Goal: Task Accomplishment & Management: Manage account settings

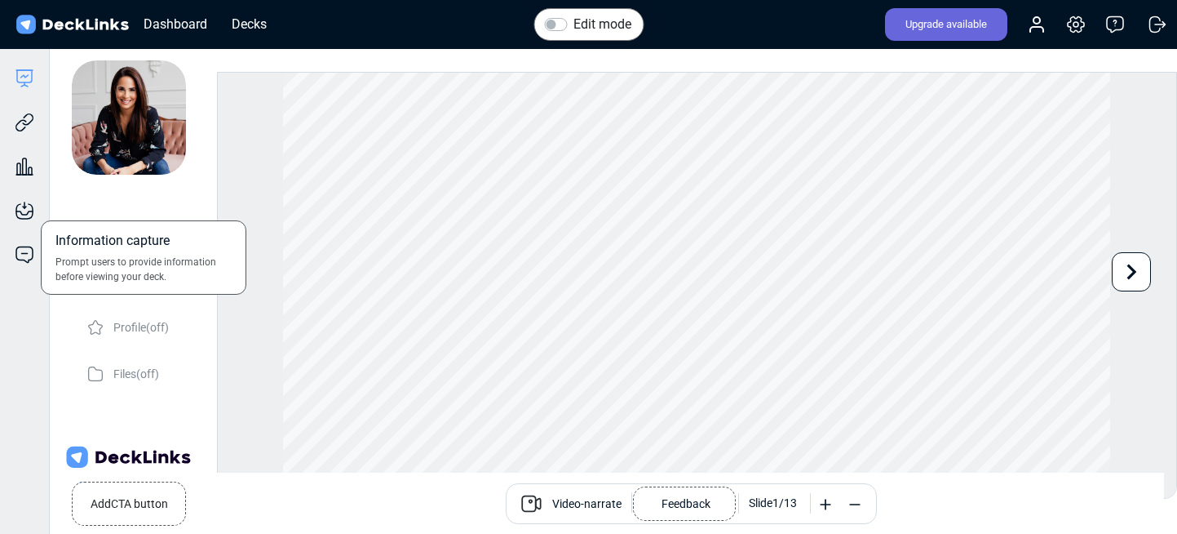
click at [22, 197] on div "Information capture Prompt users to provide information before viewing your dec…" at bounding box center [24, 198] width 49 height 44
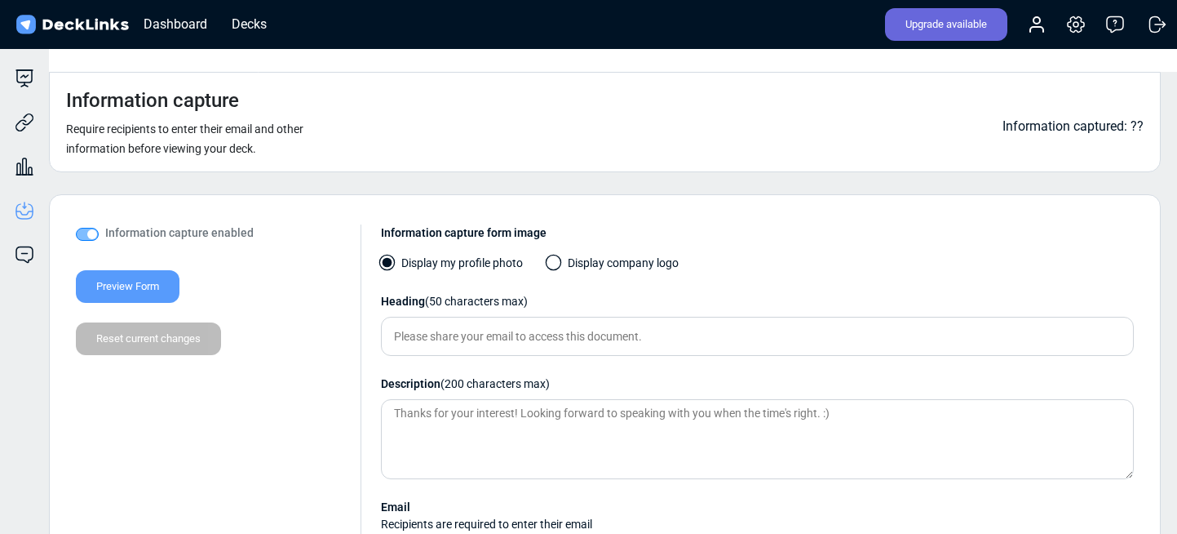
click at [105, 224] on label "Information capture enabled" at bounding box center [179, 232] width 148 height 17
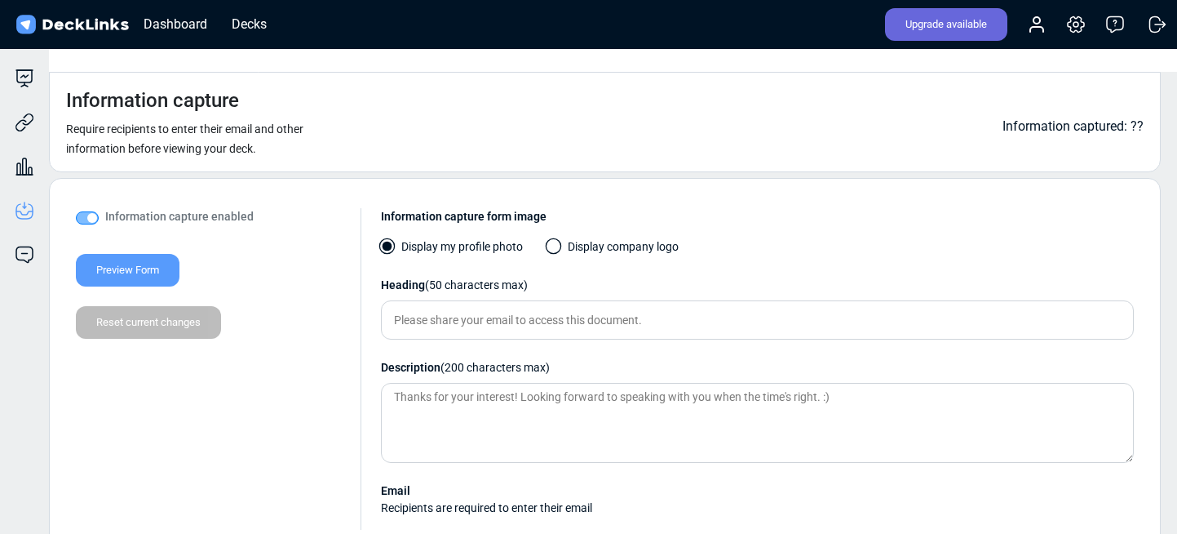
click at [105, 208] on label "Information capture enabled" at bounding box center [179, 216] width 148 height 17
click at [175, 278] on div "Preview Form Reset current changes" at bounding box center [212, 290] width 272 height 98
click at [316, 178] on div "Information capture enabled Preview Form Reset current changes Information capt…" at bounding box center [605, 369] width 1112 height 382
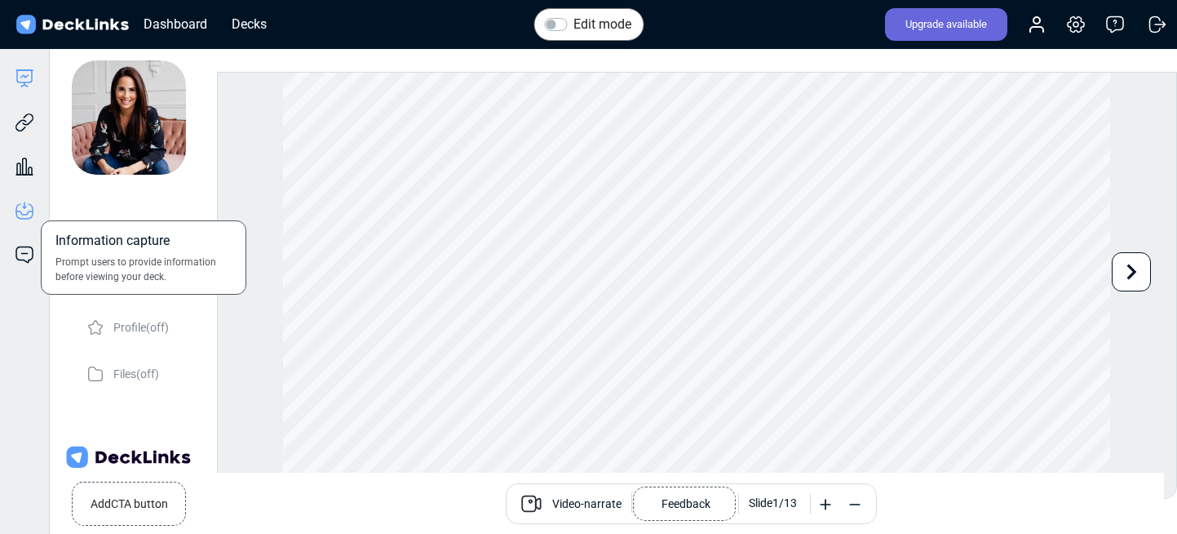
click at [29, 211] on icon at bounding box center [24, 212] width 16 height 3
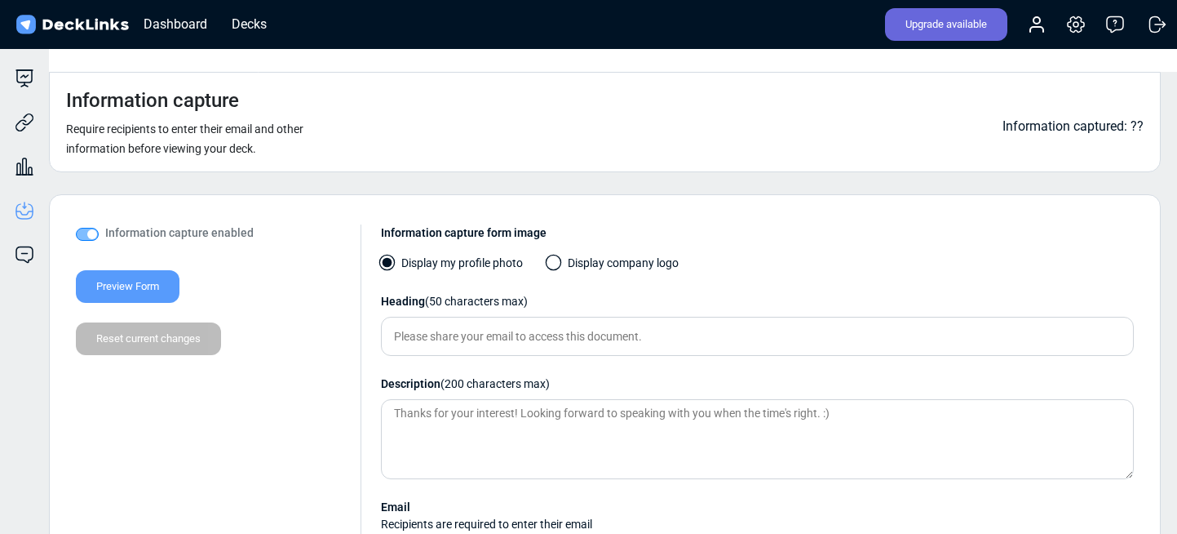
click at [105, 224] on label "Information capture enabled" at bounding box center [179, 232] width 148 height 17
click at [165, 306] on div "Preview Form Reset current changes" at bounding box center [212, 306] width 272 height 98
click at [156, 299] on div "Preview Form Reset current changes" at bounding box center [212, 306] width 272 height 98
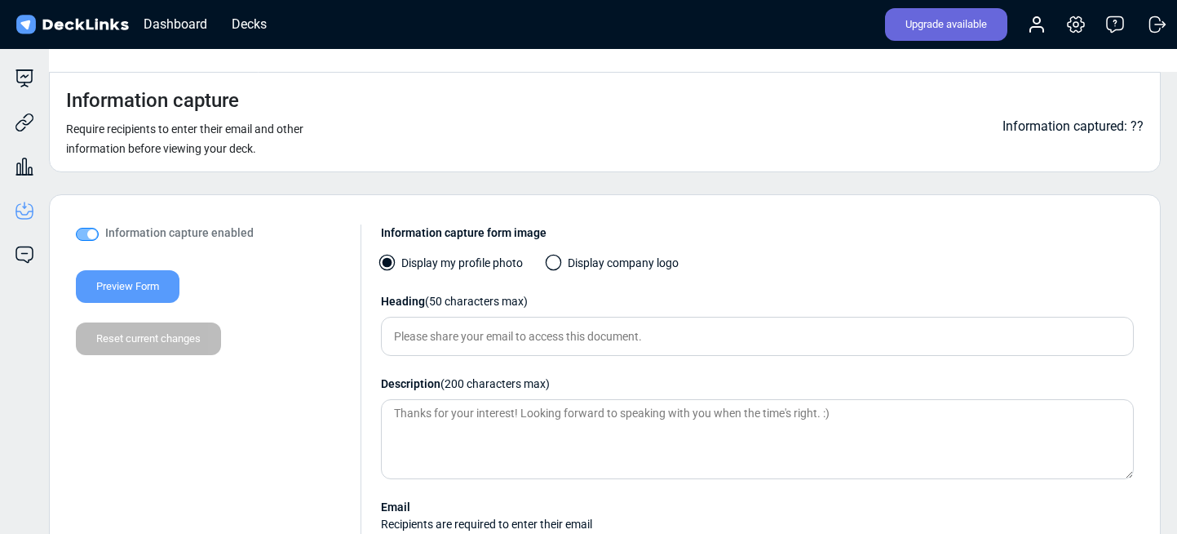
click at [105, 224] on label "Information capture enabled" at bounding box center [179, 232] width 148 height 17
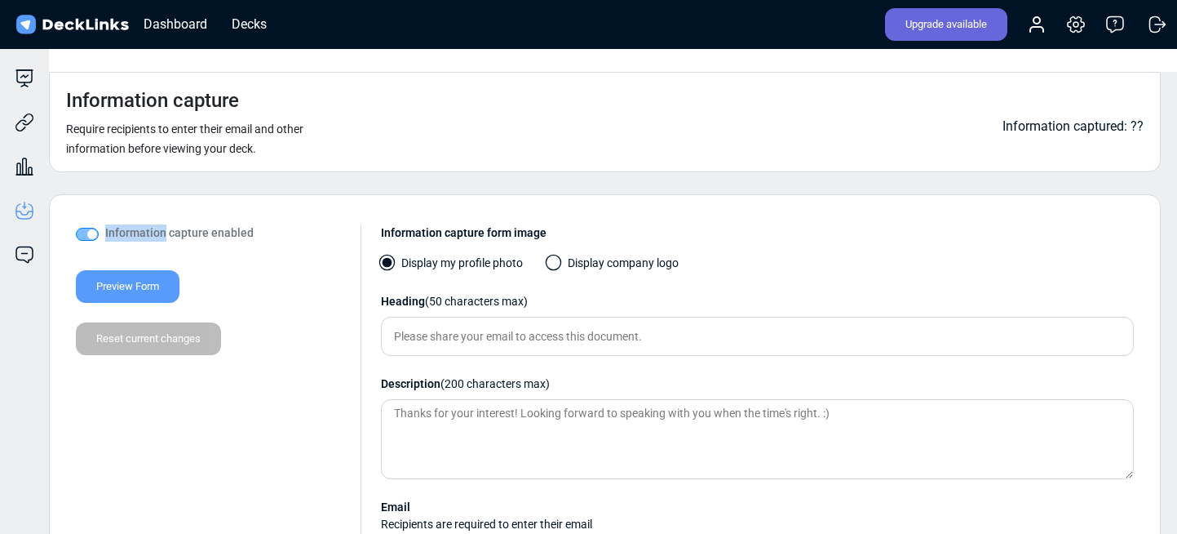
click at [105, 224] on label "Information capture enabled" at bounding box center [179, 232] width 148 height 17
click at [32, 168] on icon at bounding box center [30, 170] width 3 height 7
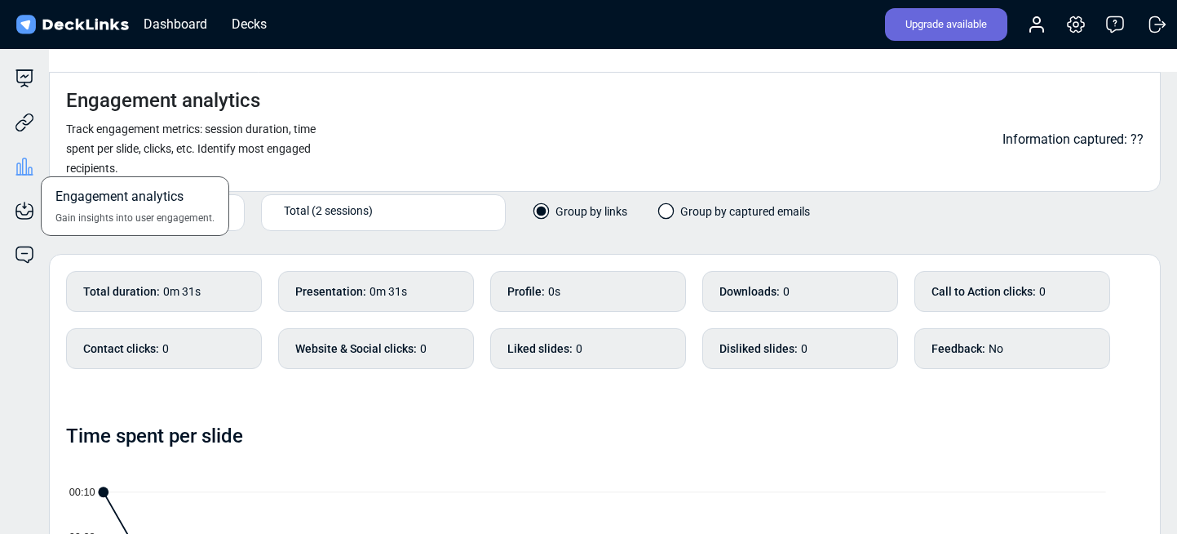
click at [27, 134] on div "Engagement analytics Gain insights into user engagement." at bounding box center [24, 154] width 49 height 44
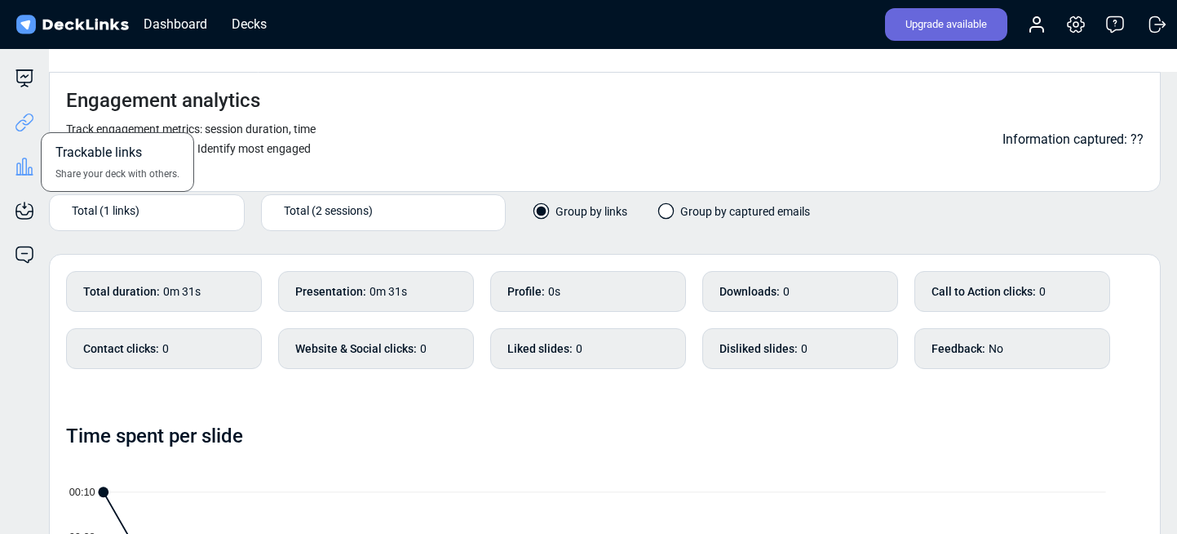
click at [25, 127] on icon at bounding box center [25, 123] width 20 height 20
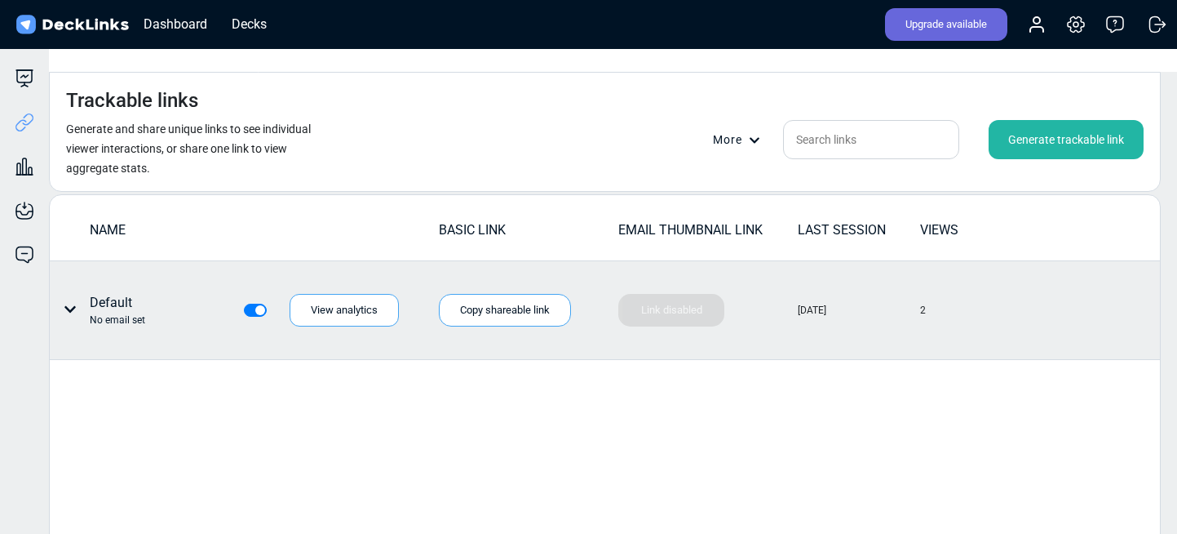
click at [69, 303] on icon at bounding box center [70, 309] width 13 height 13
click at [87, 335] on div "Individual link settings" at bounding box center [131, 344] width 147 height 33
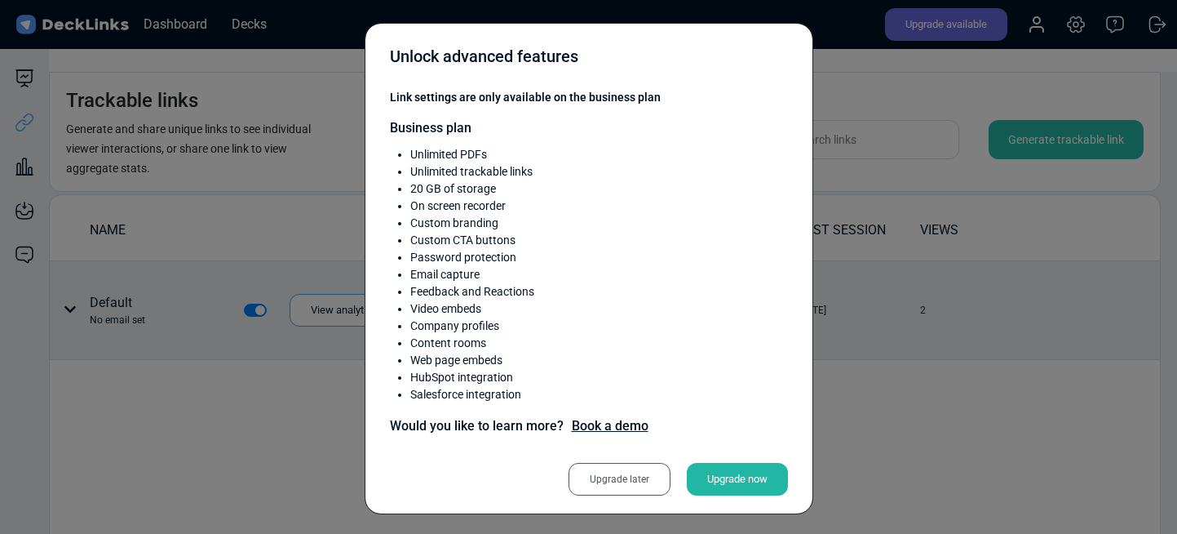
click at [862, 368] on div "Unlock advanced features Link settings are only available on the business plan …" at bounding box center [588, 267] width 1177 height 534
